Goal: Transaction & Acquisition: Purchase product/service

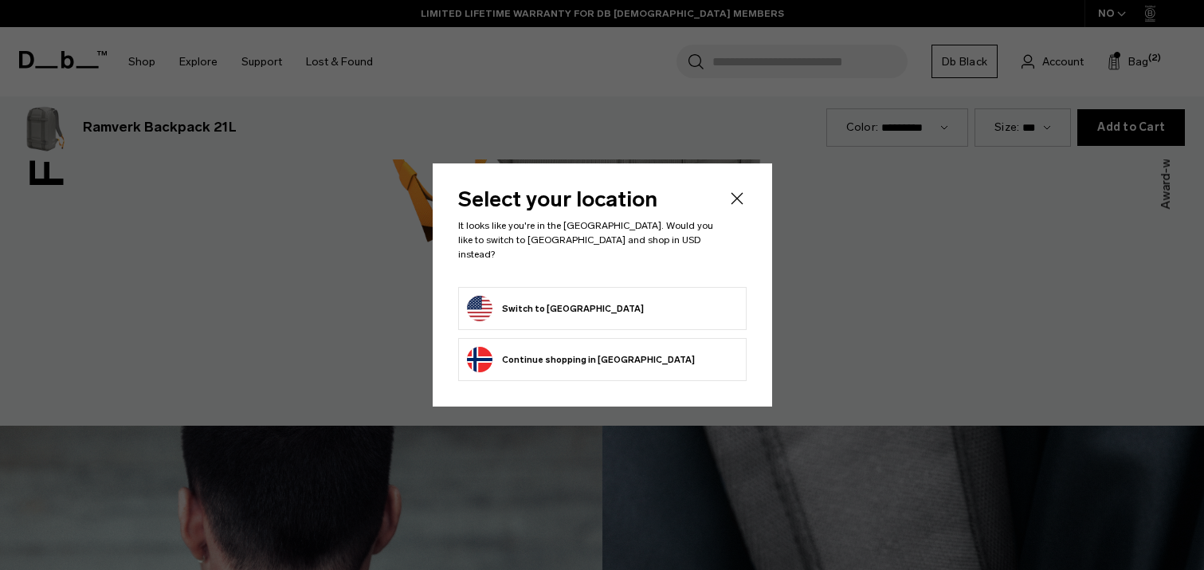
scroll to position [2278, 0]
